Goal: Find contact information

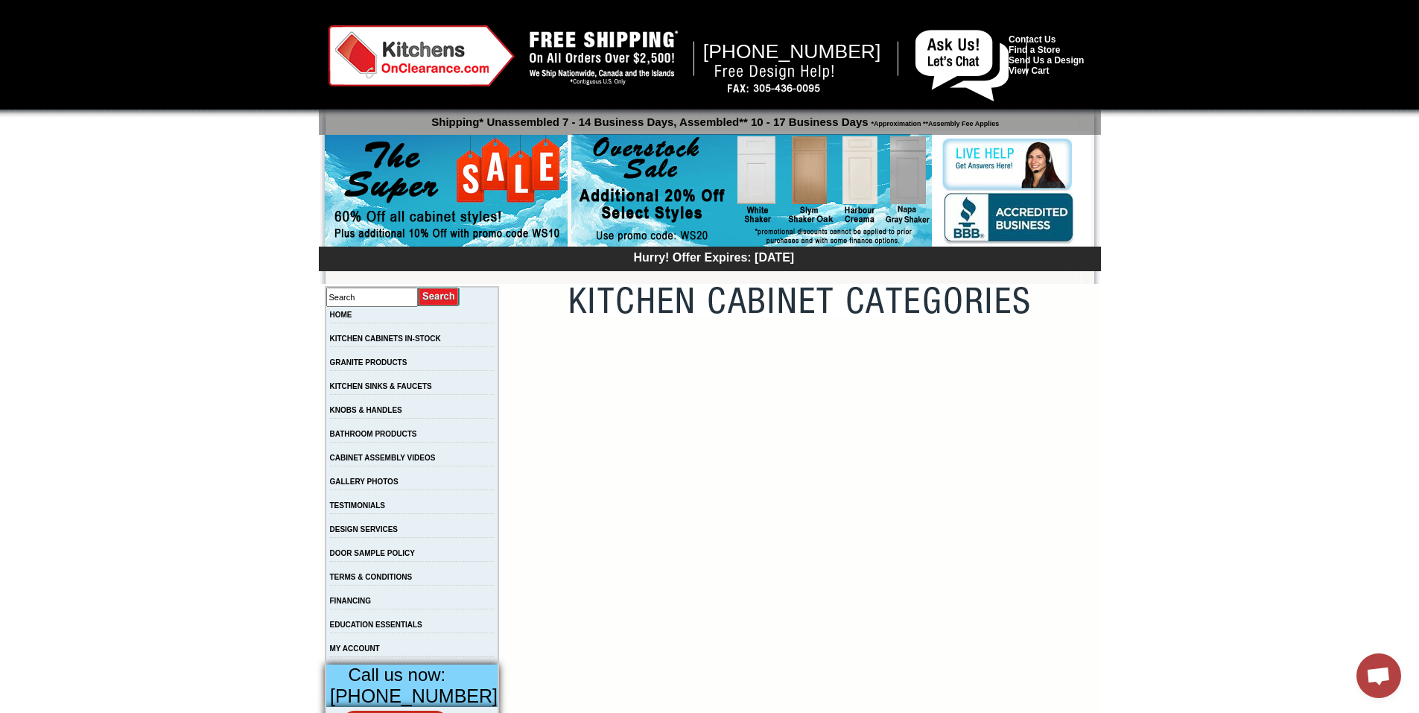
drag, startPoint x: 136, startPoint y: 287, endPoint x: 206, endPoint y: 361, distance: 101.2
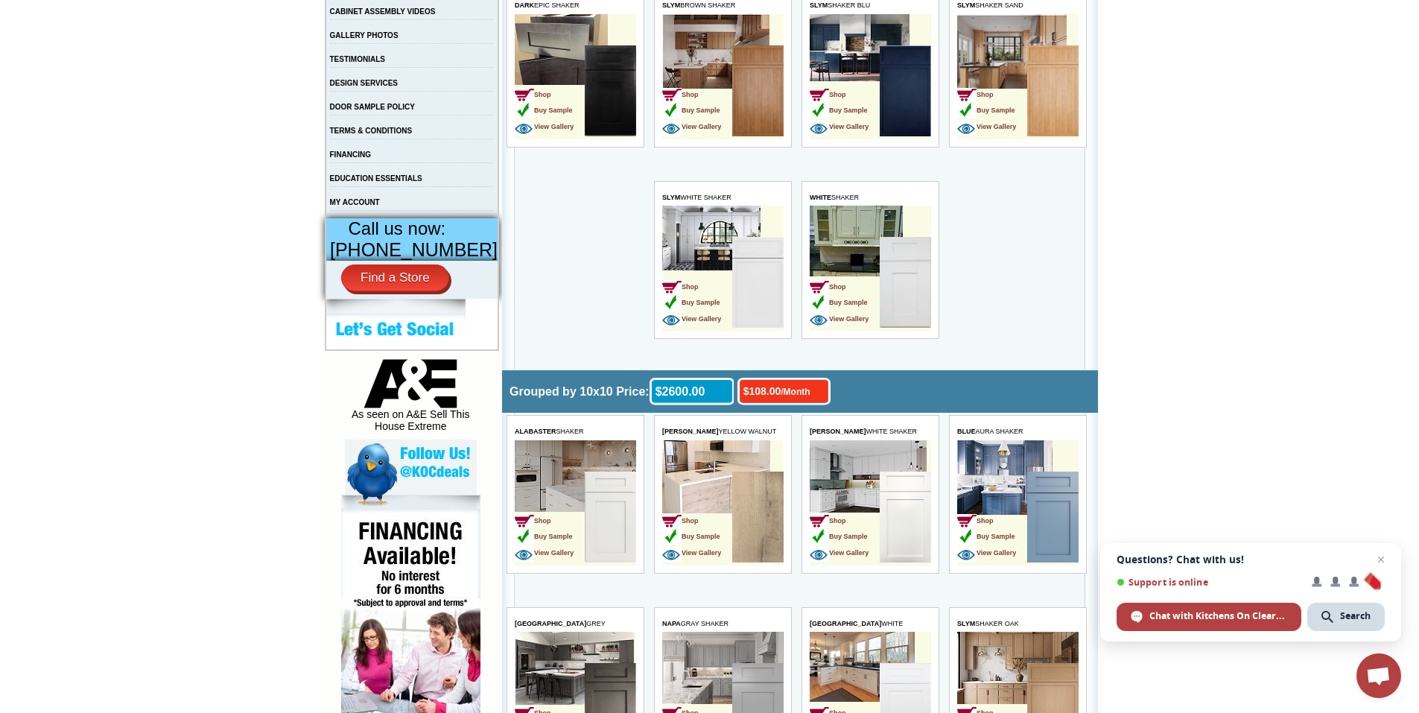
scroll to position [447, 0]
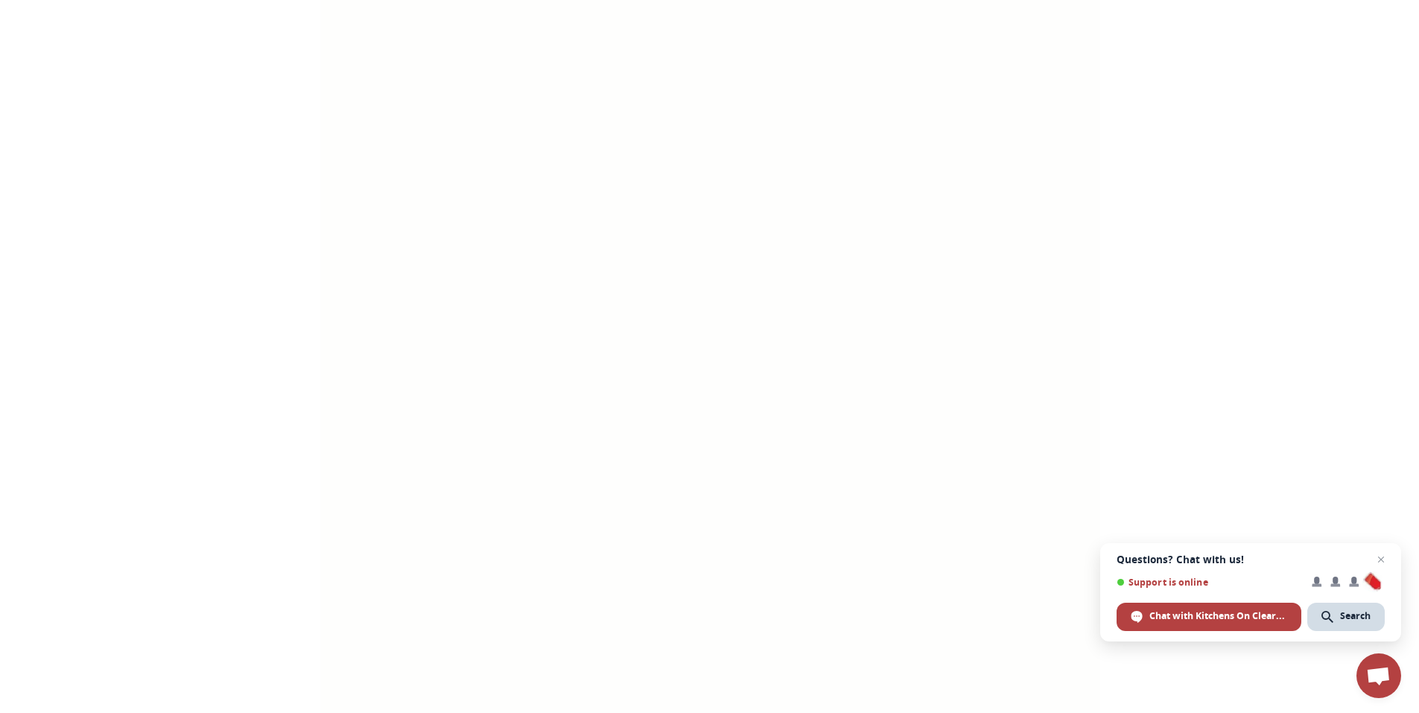
scroll to position [5017, 0]
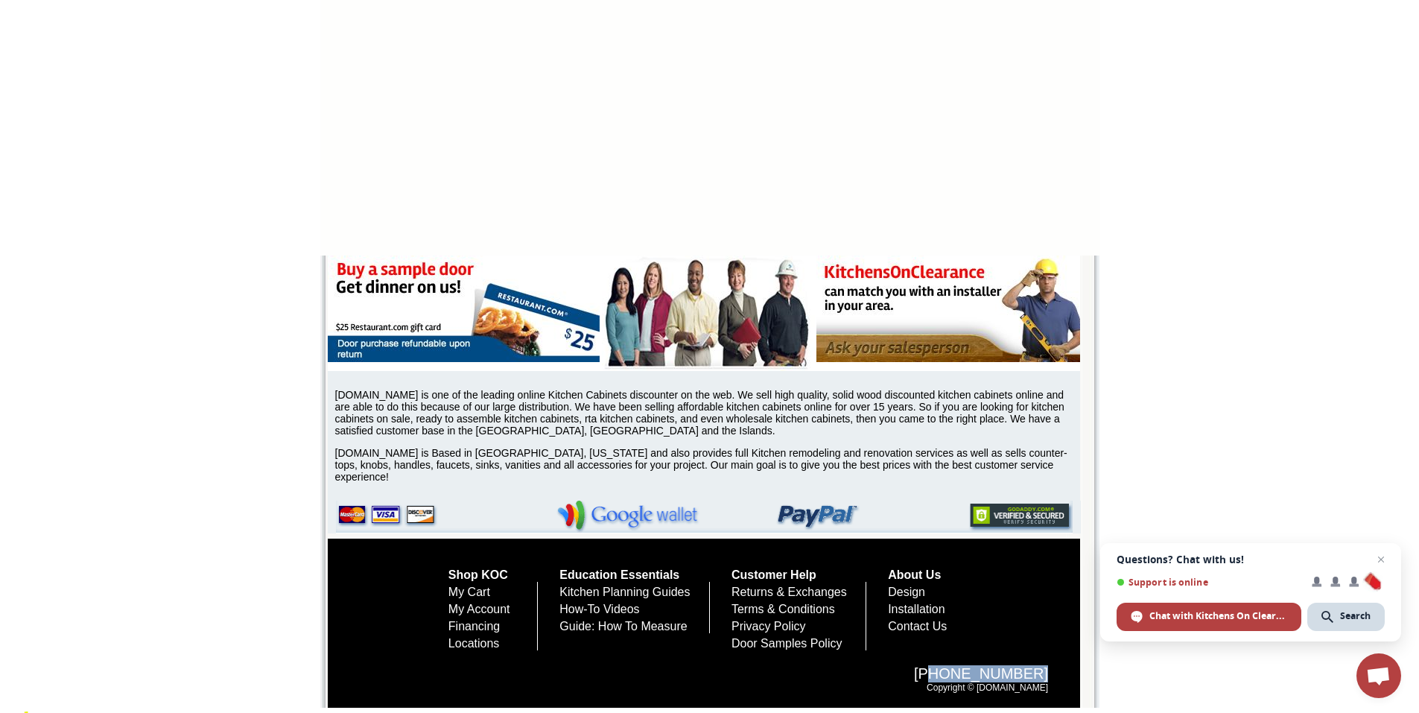
drag, startPoint x: 948, startPoint y: 676, endPoint x: 1065, endPoint y: 673, distance: 117.7
click at [1063, 673] on div "1-888-621-0925 Copyright © Kitchensonclearance.com" at bounding box center [713, 678] width 700 height 57
copy span "888-621-0925"
